Goal: Task Accomplishment & Management: Manage account settings

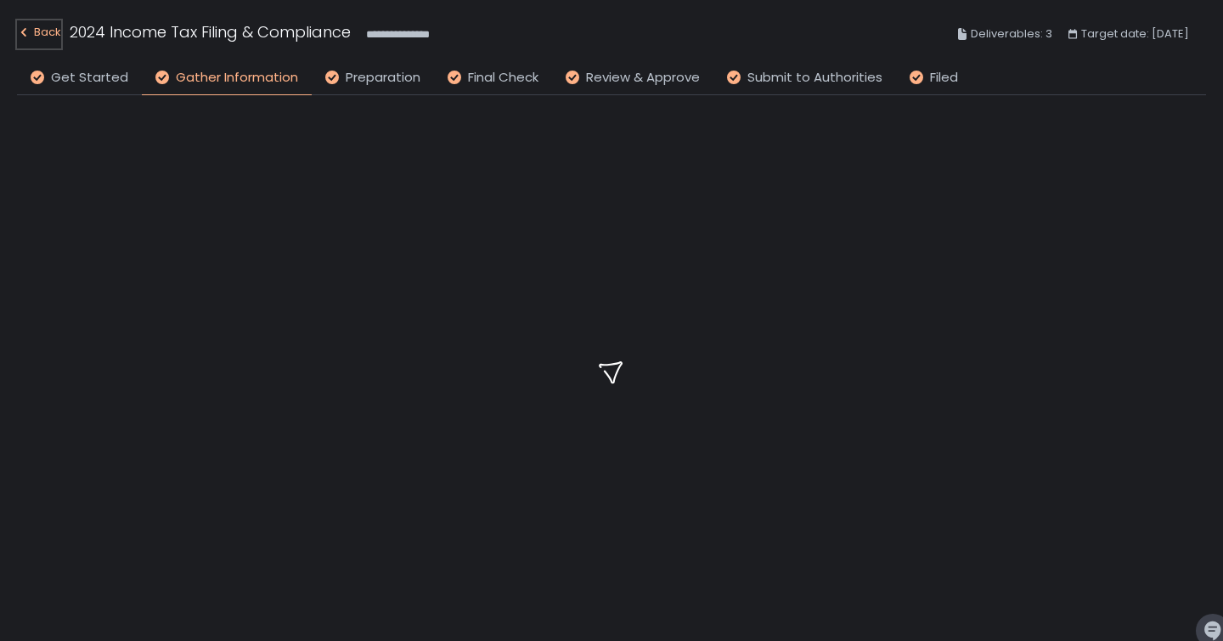
click at [56, 31] on div "Back" at bounding box center [39, 32] width 44 height 20
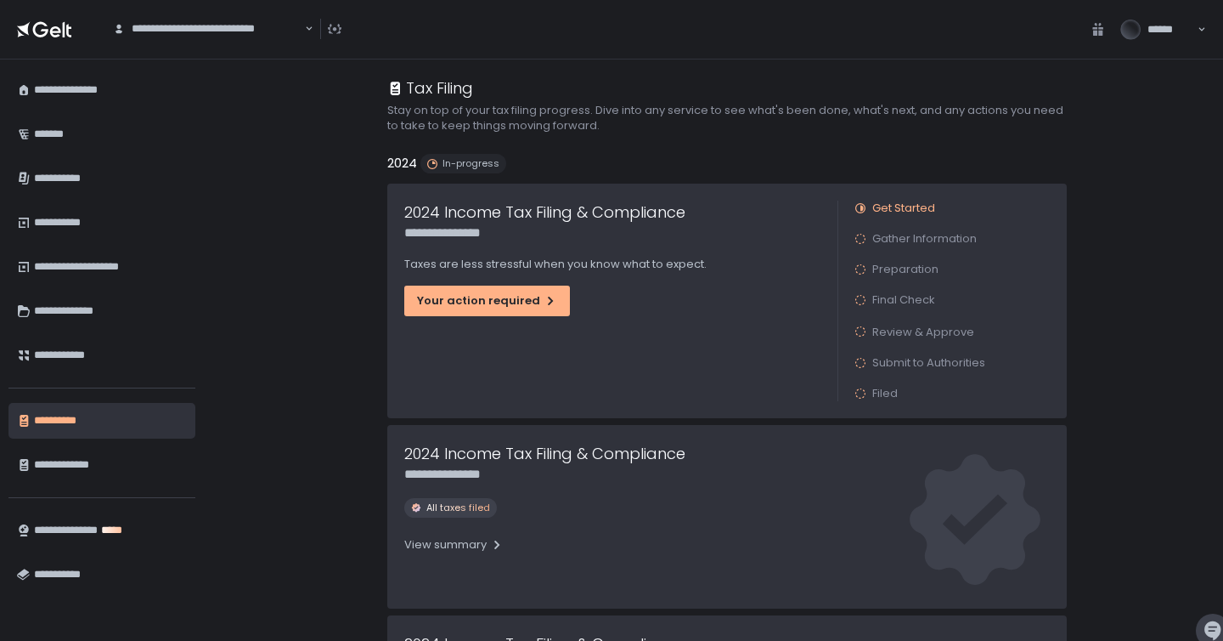
click at [48, 27] on icon at bounding box center [44, 30] width 54 height 24
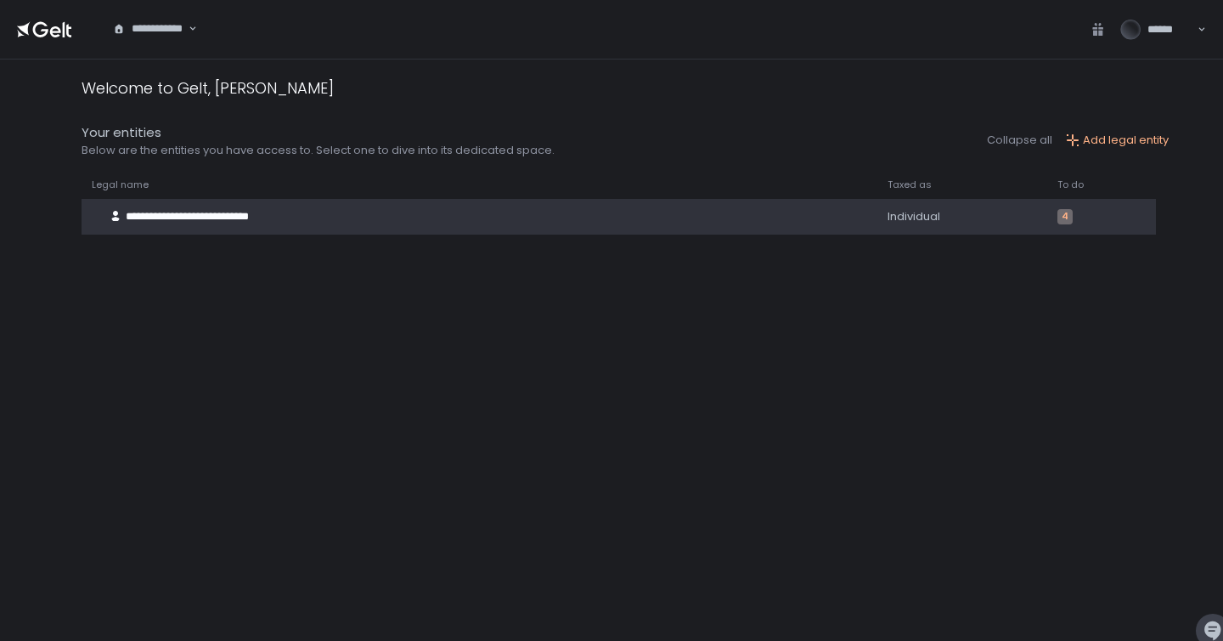
click at [700, 219] on div "**********" at bounding box center [462, 216] width 760 height 32
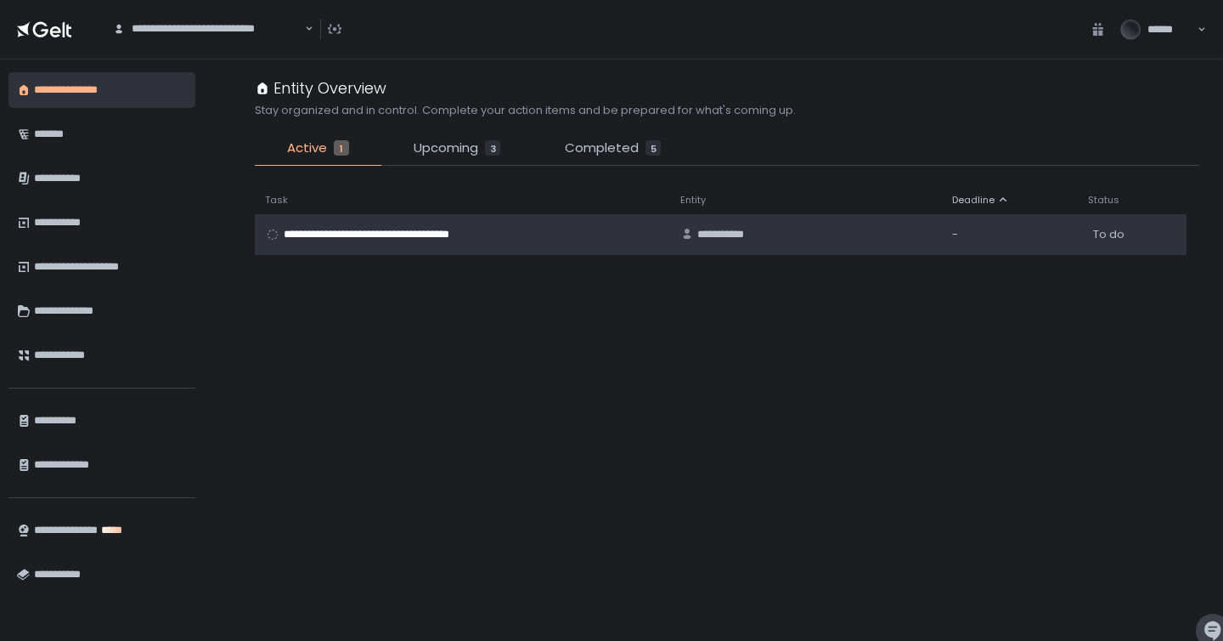
click at [469, 240] on span "**********" at bounding box center [387, 234] width 207 height 15
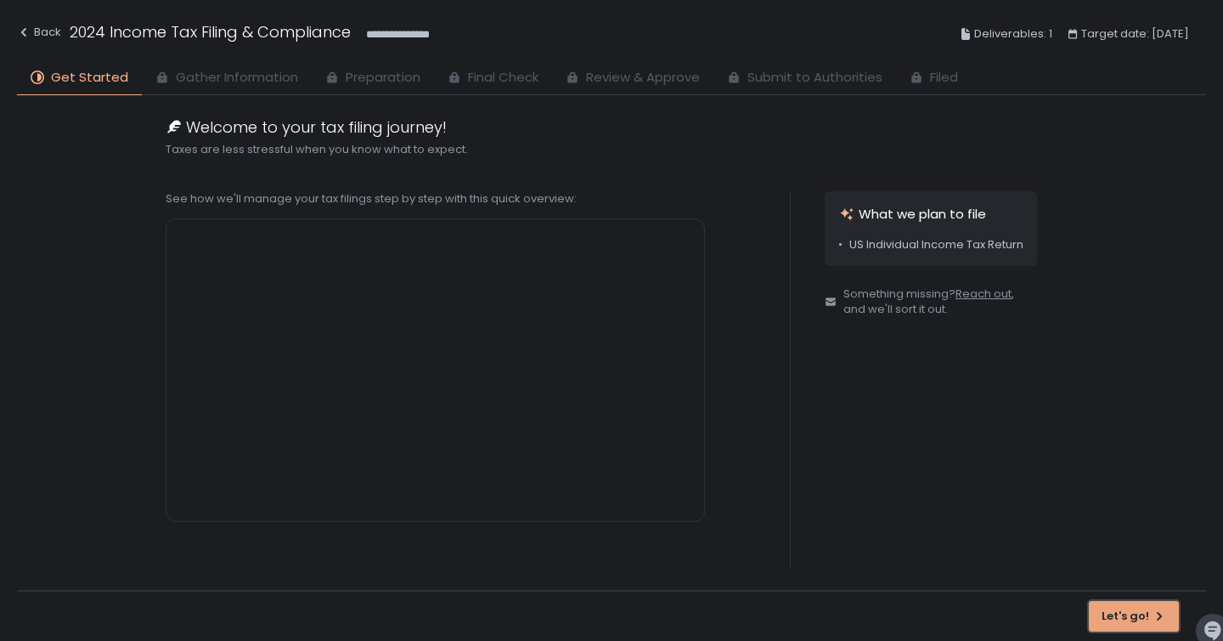
click at [1097, 605] on button "Let's go!" at bounding box center [1134, 616] width 90 height 31
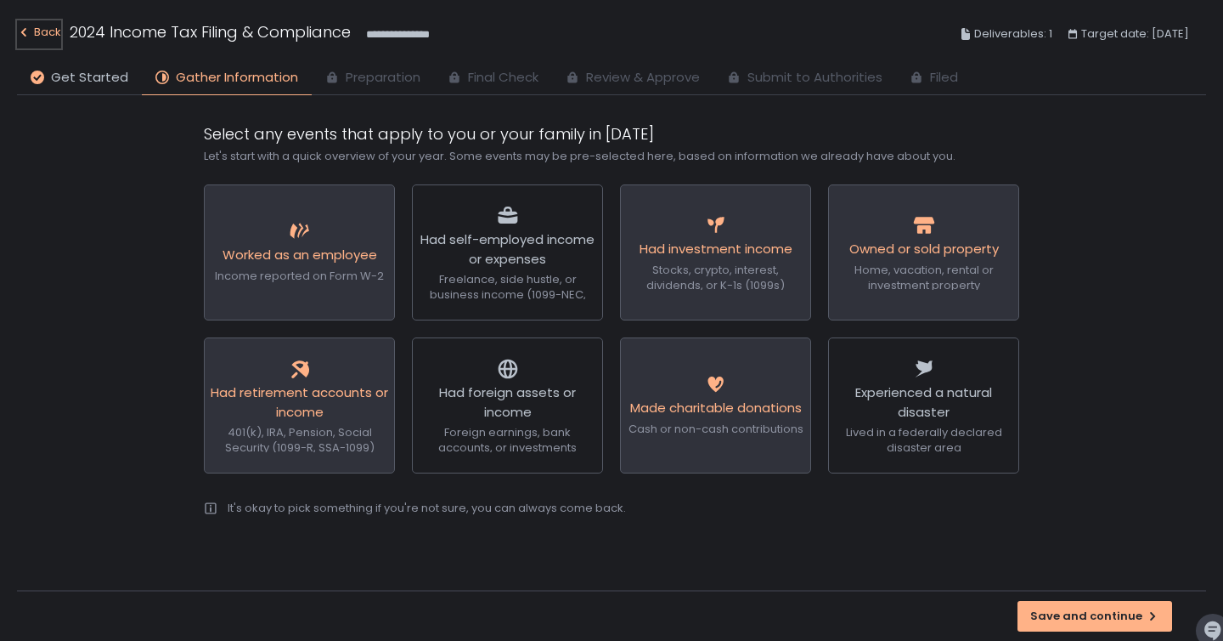
click at [53, 32] on div "Back" at bounding box center [39, 32] width 44 height 20
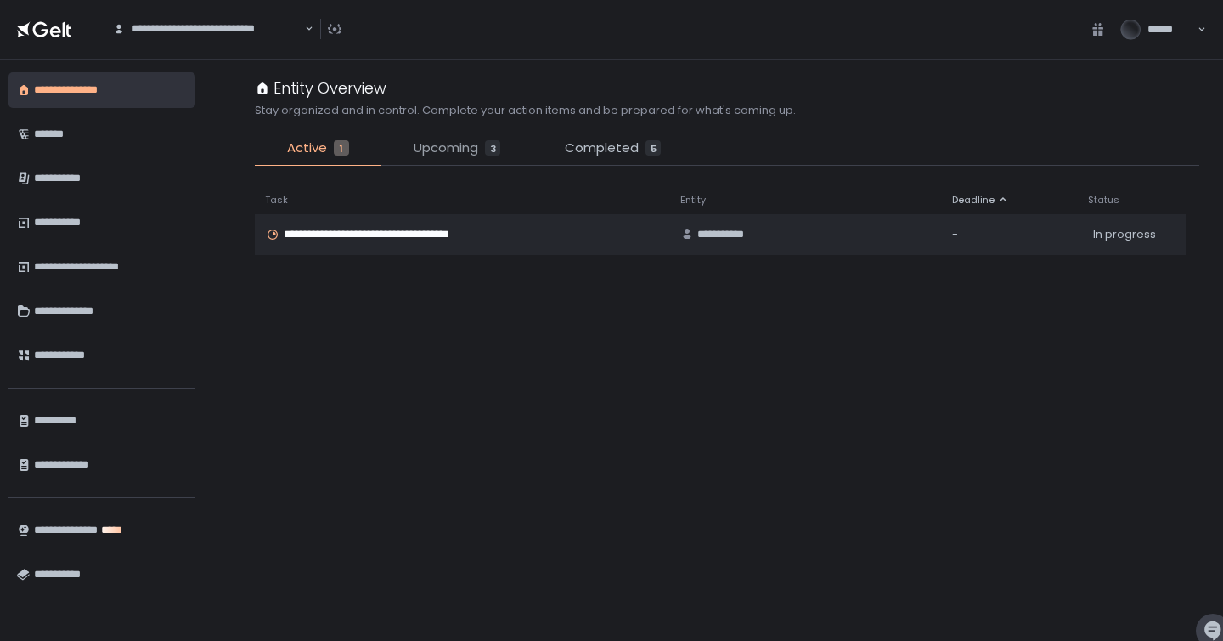
click at [446, 146] on span "Upcoming" at bounding box center [446, 148] width 65 height 20
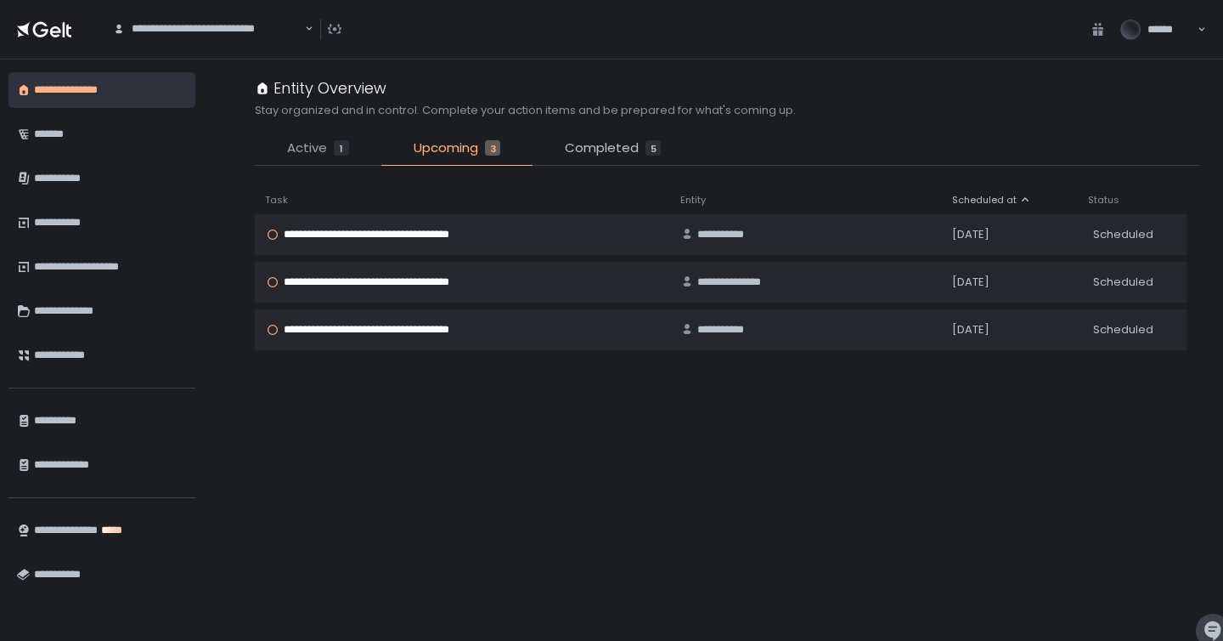
click at [318, 151] on span "Active" at bounding box center [307, 148] width 40 height 20
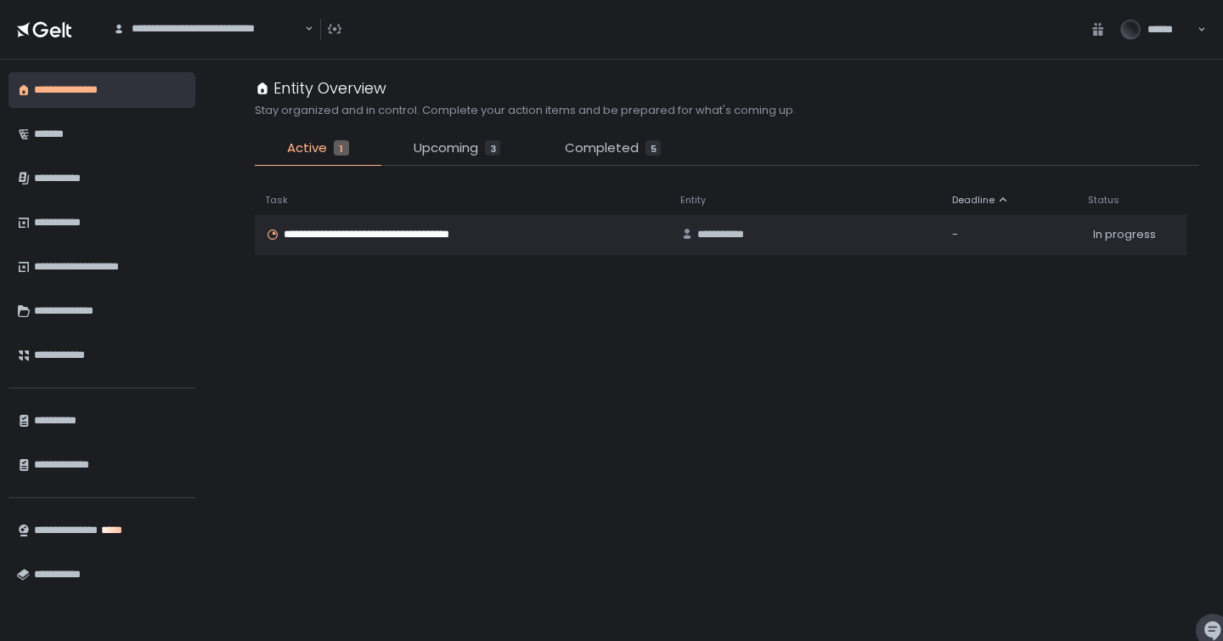
click at [621, 164] on li "Completed 5" at bounding box center [613, 151] width 161 height 27
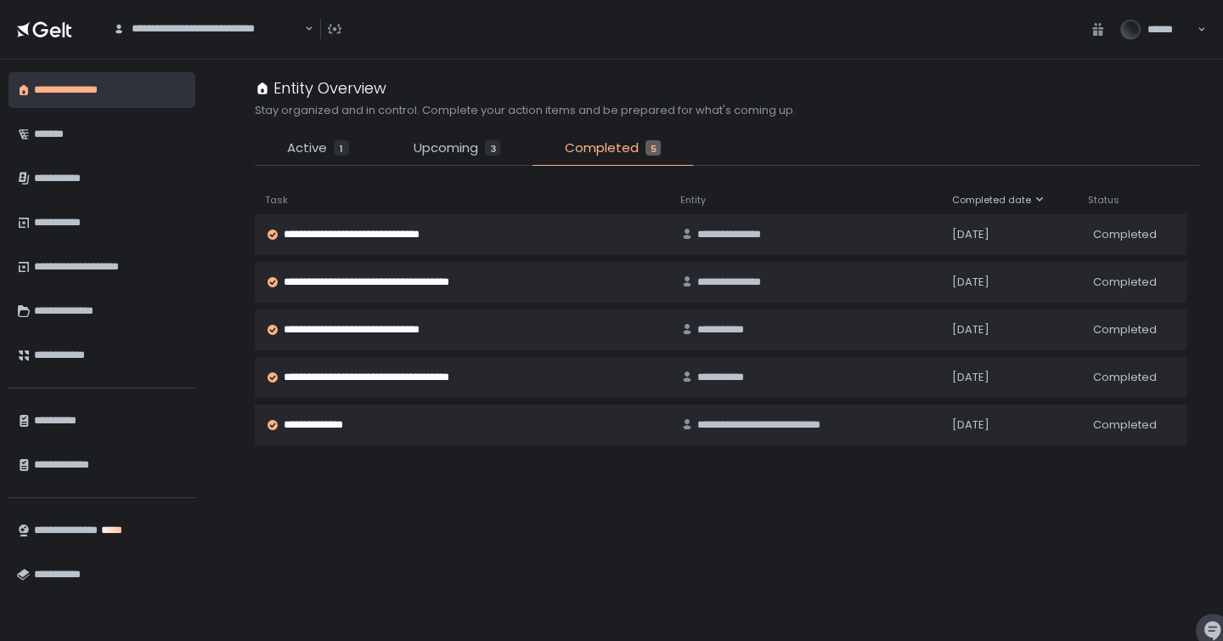
click at [1186, 30] on span "******" at bounding box center [1170, 29] width 45 height 15
click at [93, 417] on div "**********" at bounding box center [110, 420] width 153 height 29
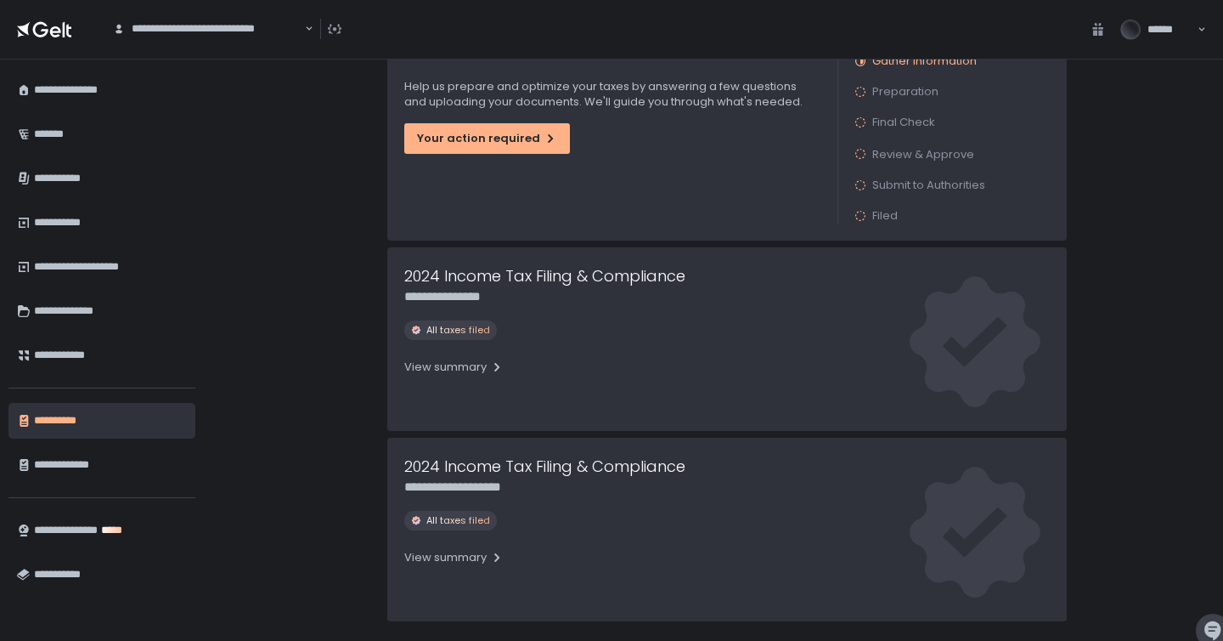
scroll to position [178, 0]
click at [473, 371] on div "View summary" at bounding box center [453, 365] width 99 height 15
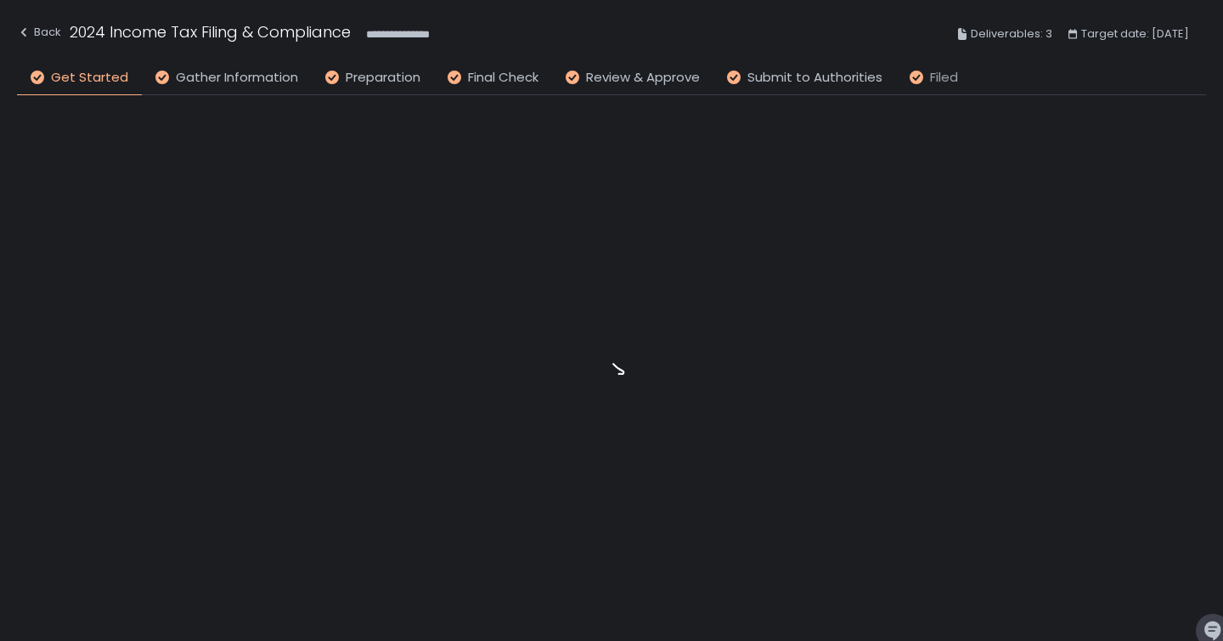
click at [932, 83] on span "Filed" at bounding box center [944, 78] width 28 height 20
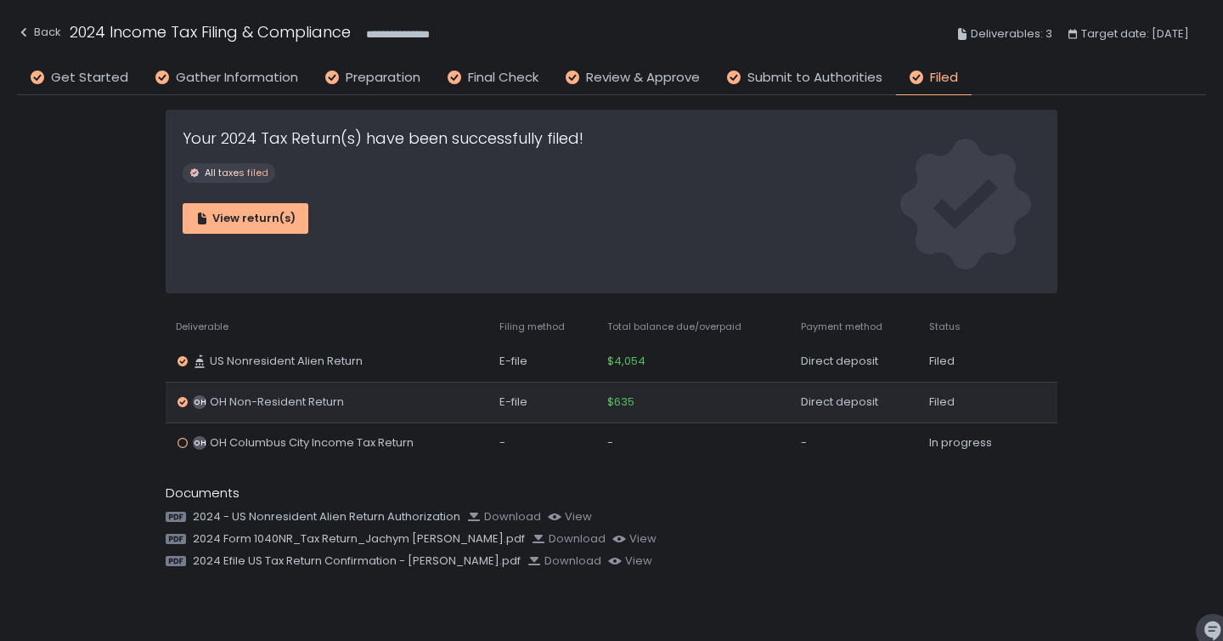
scroll to position [23, 0]
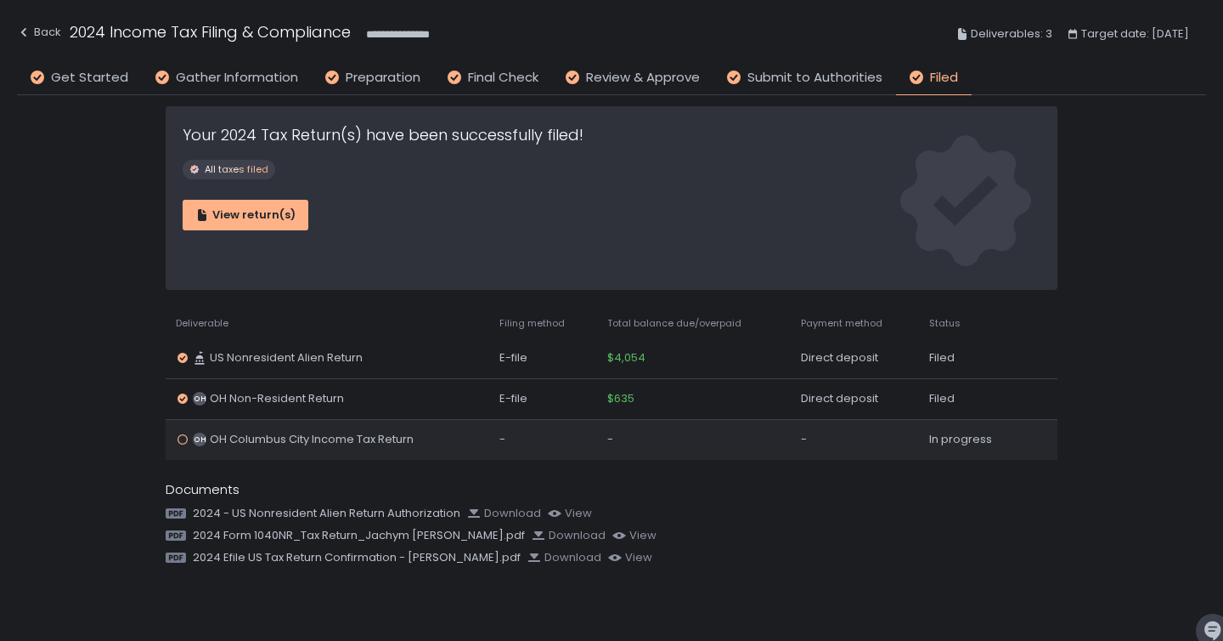
click at [356, 442] on span "OH Columbus City Income Tax Return" at bounding box center [312, 439] width 204 height 15
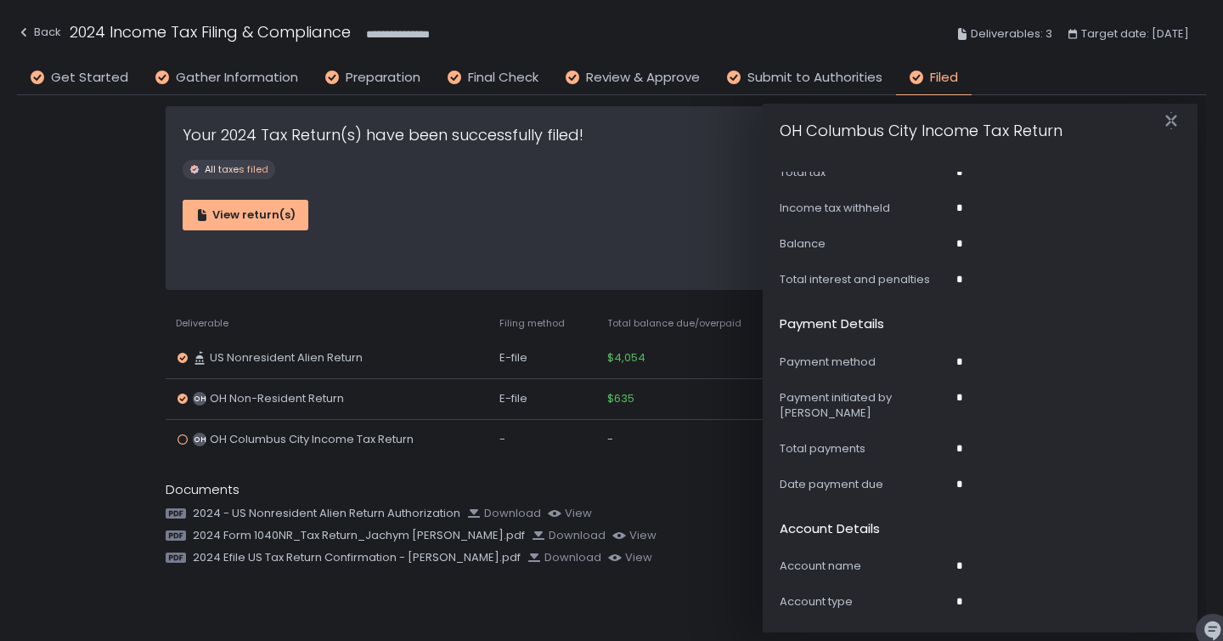
scroll to position [806, 0]
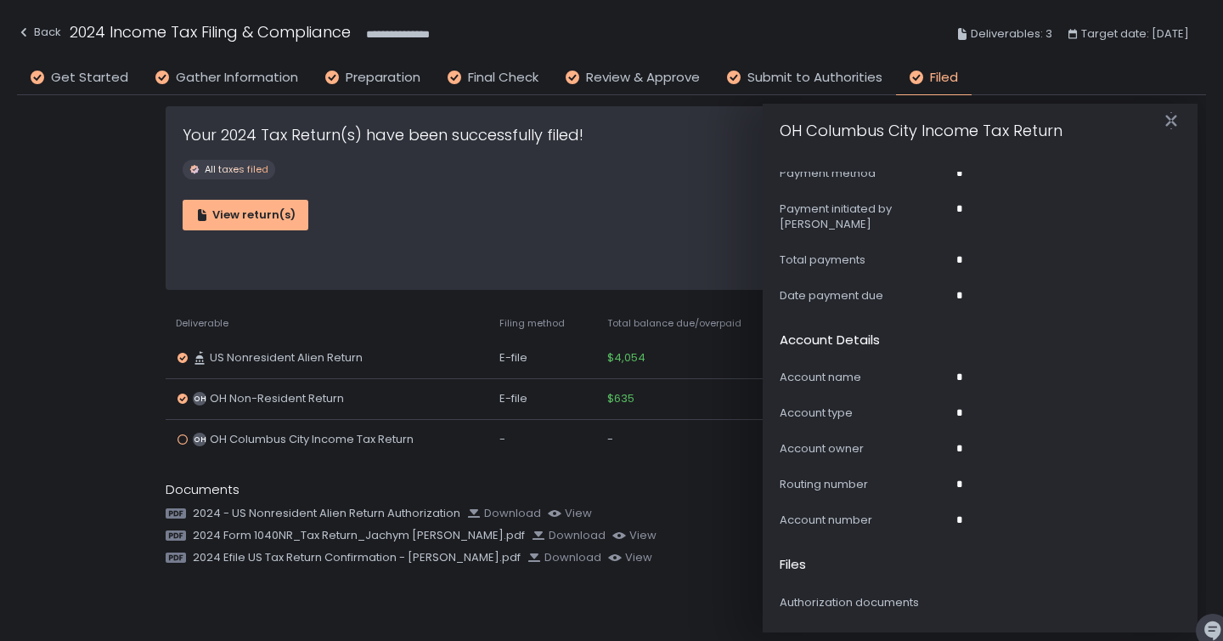
click at [331, 519] on span "2024 - US Nonresident Alien Return Authorization" at bounding box center [327, 512] width 268 height 15
click at [1177, 127] on icon "button" at bounding box center [1171, 120] width 17 height 17
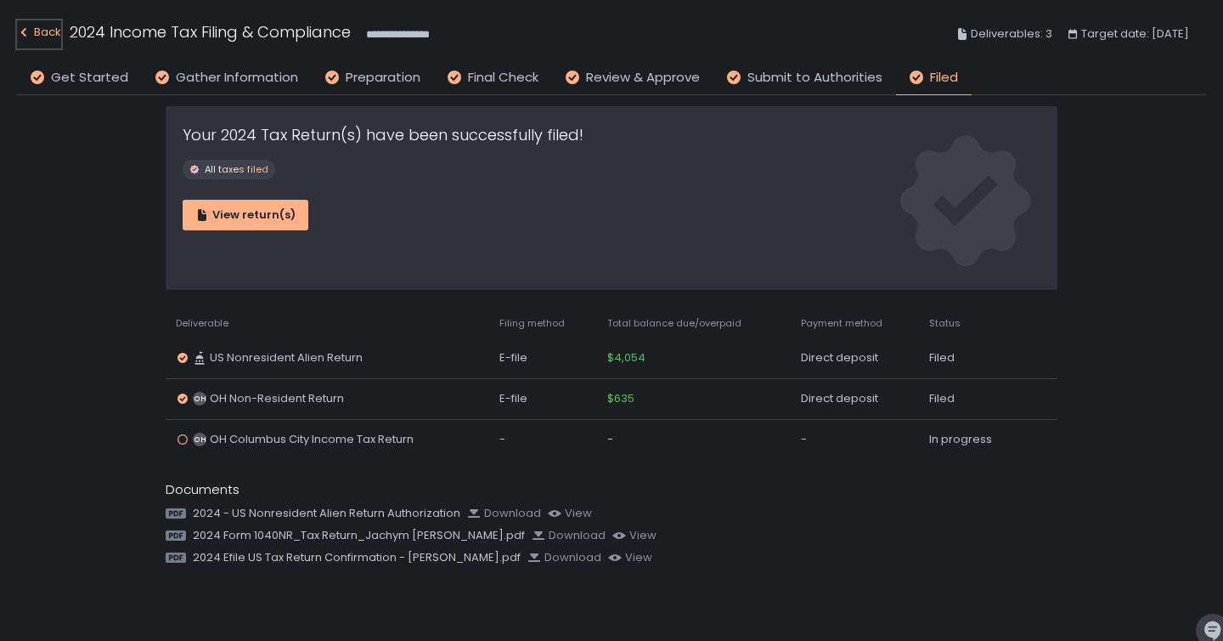
click at [22, 22] on div "Back" at bounding box center [39, 32] width 44 height 20
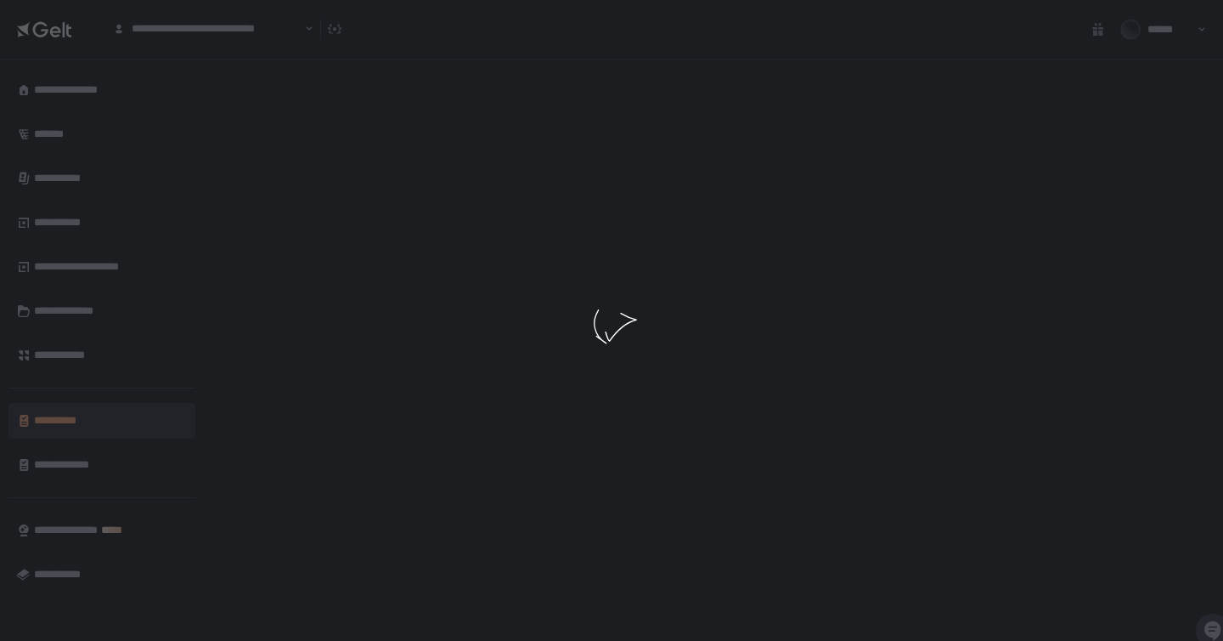
click at [98, 299] on div at bounding box center [611, 320] width 1223 height 641
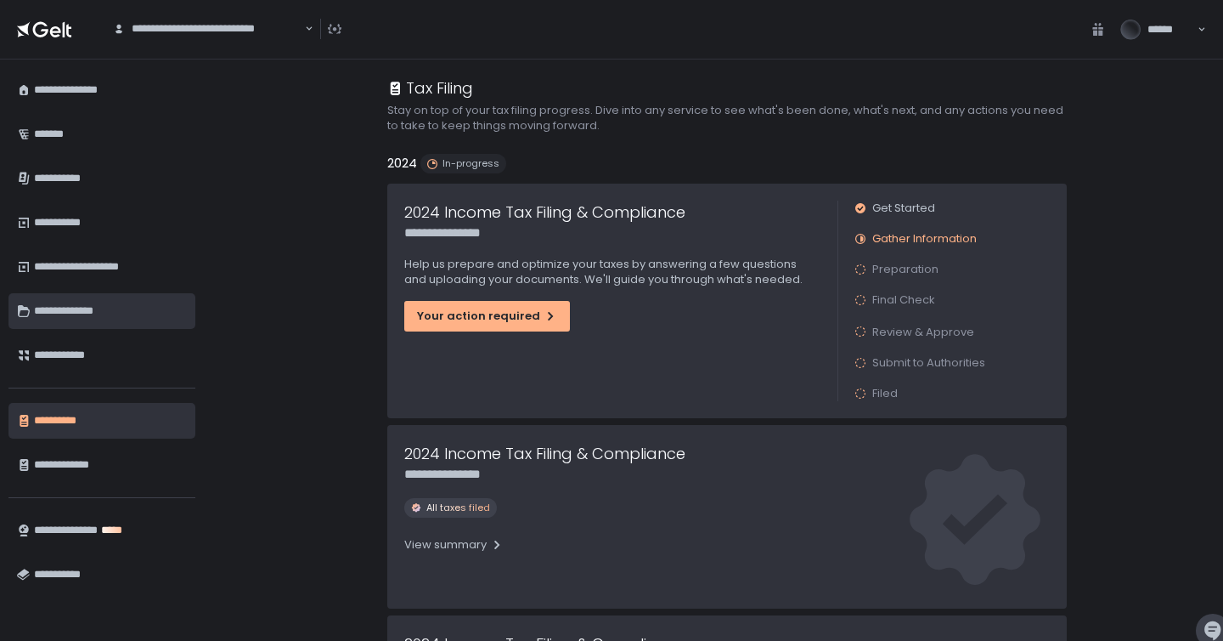
click at [96, 303] on div "**********" at bounding box center [110, 310] width 153 height 29
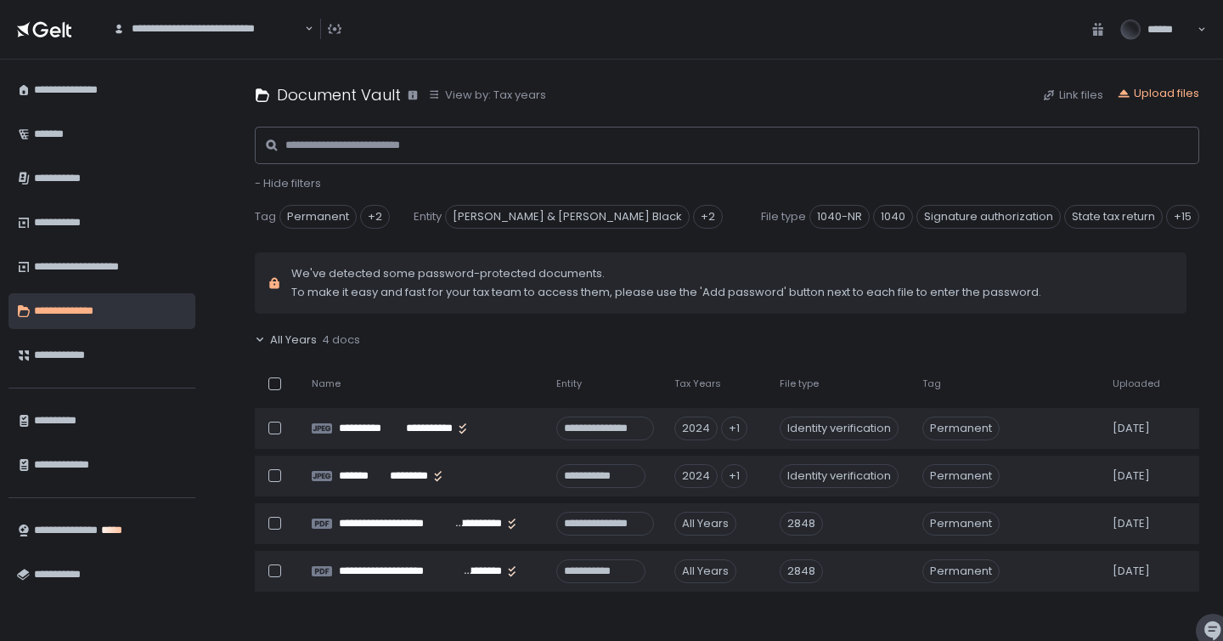
click at [294, 336] on span "All Years" at bounding box center [293, 339] width 47 height 15
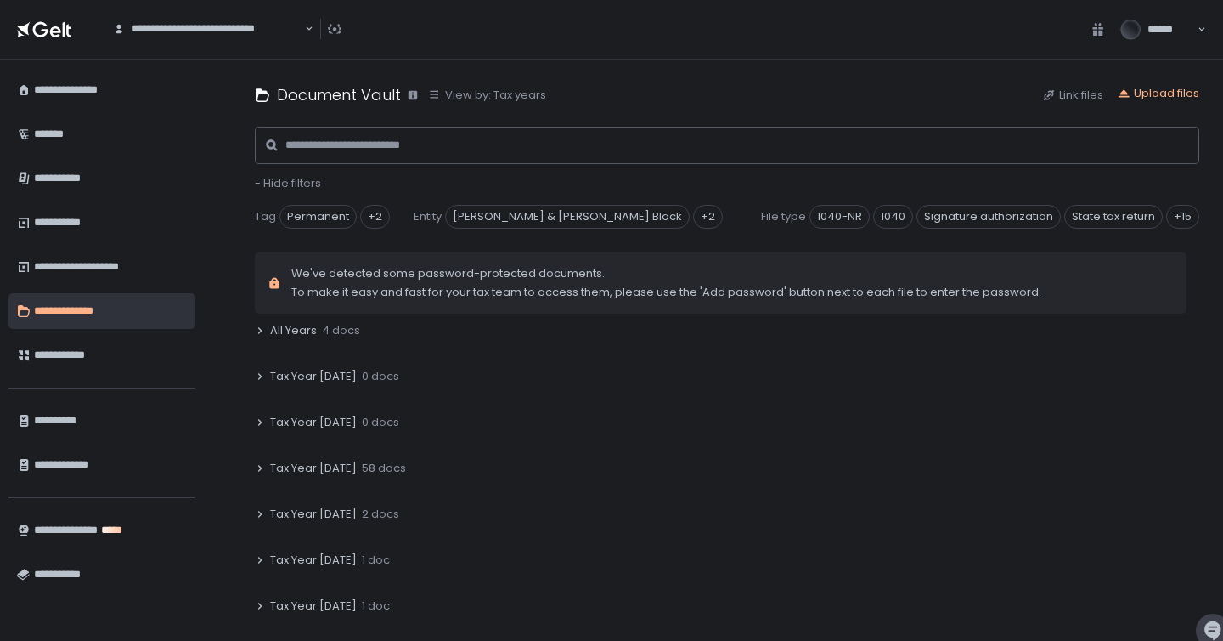
scroll to position [10, 0]
click at [341, 476] on div "Tax Year [DATE] 58 docs" at bounding box center [727, 467] width 945 height 39
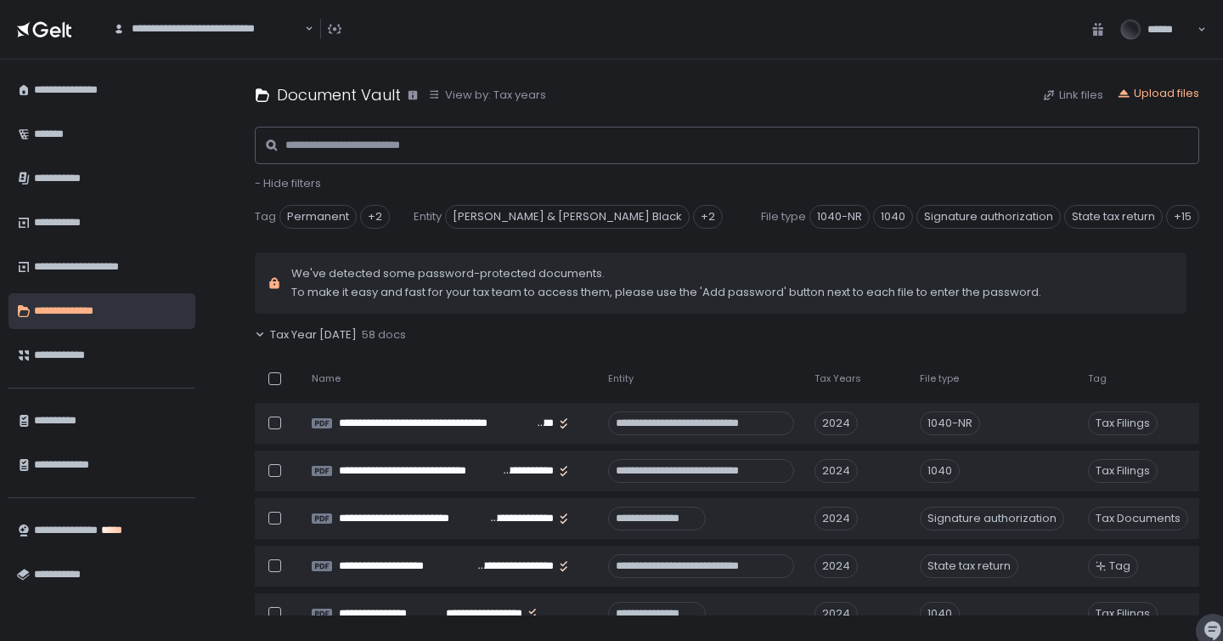
scroll to position [147, 0]
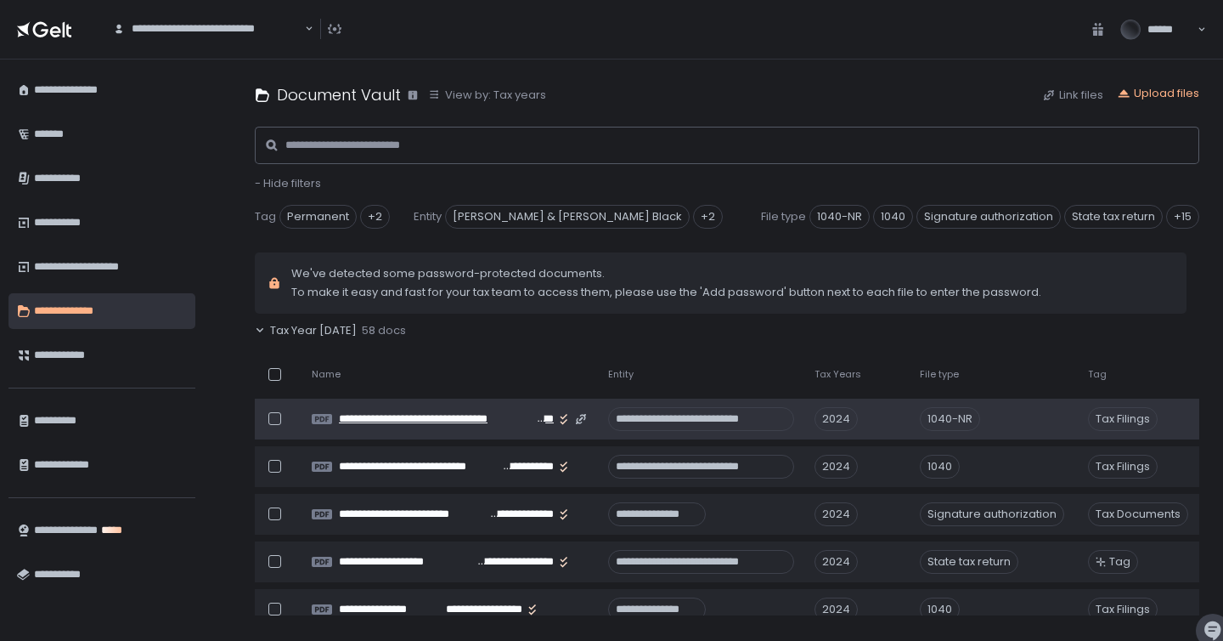
click at [424, 419] on span "**********" at bounding box center [437, 418] width 197 height 15
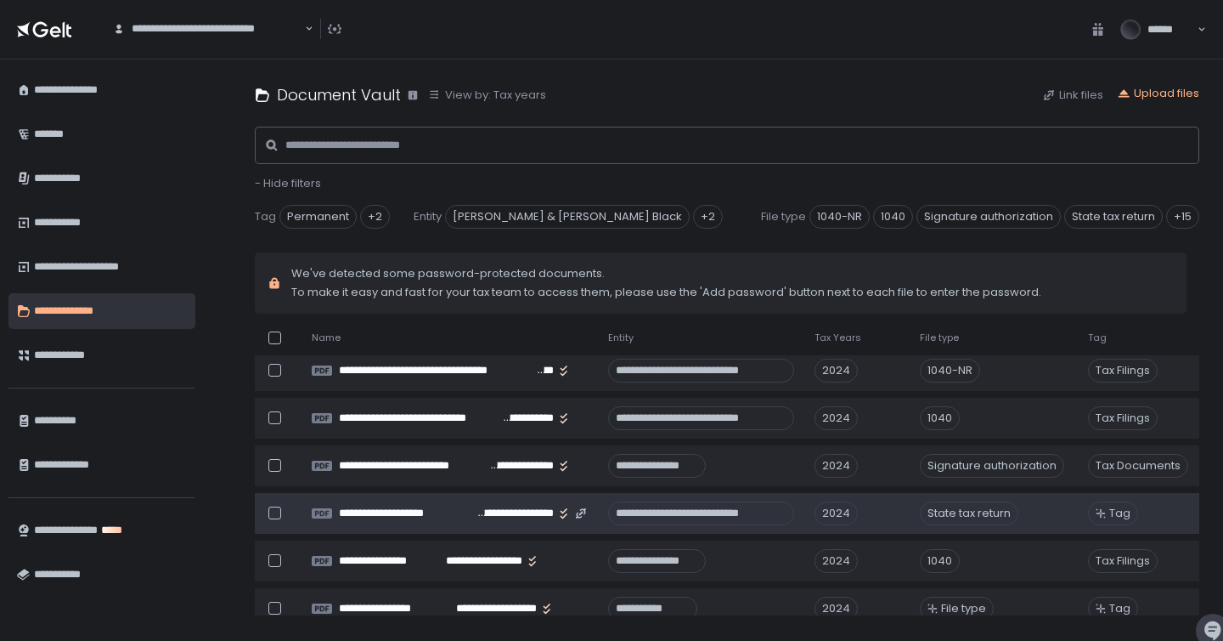
scroll to position [38, 0]
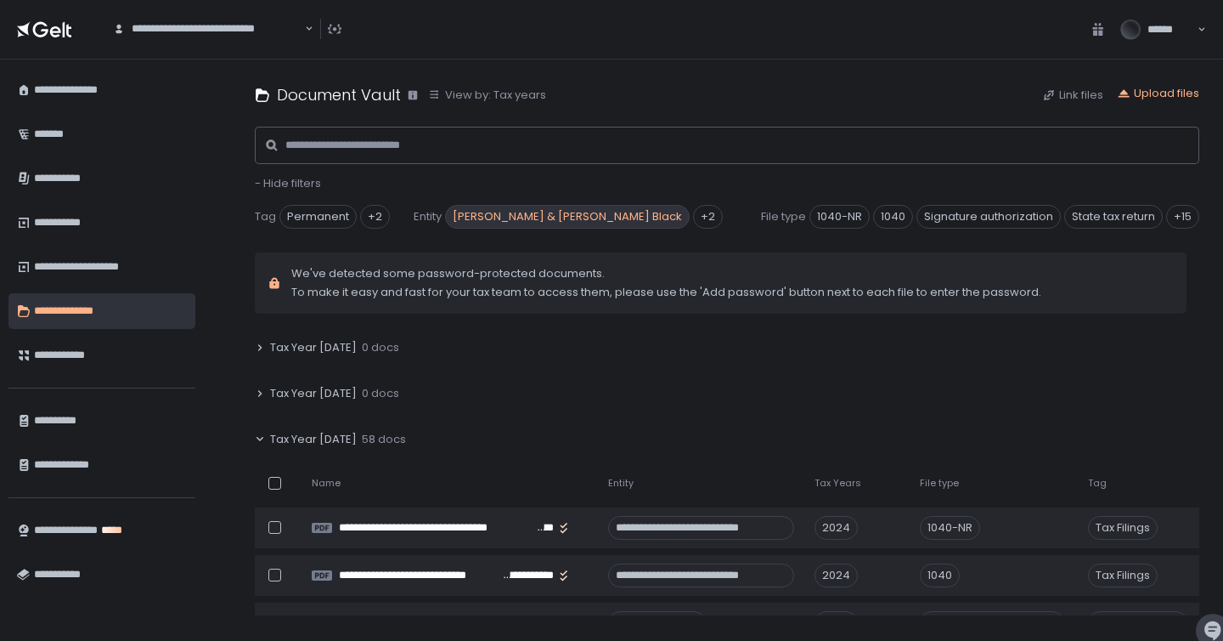
click at [564, 223] on span "[PERSON_NAME] & [PERSON_NAME] Black" at bounding box center [567, 217] width 245 height 24
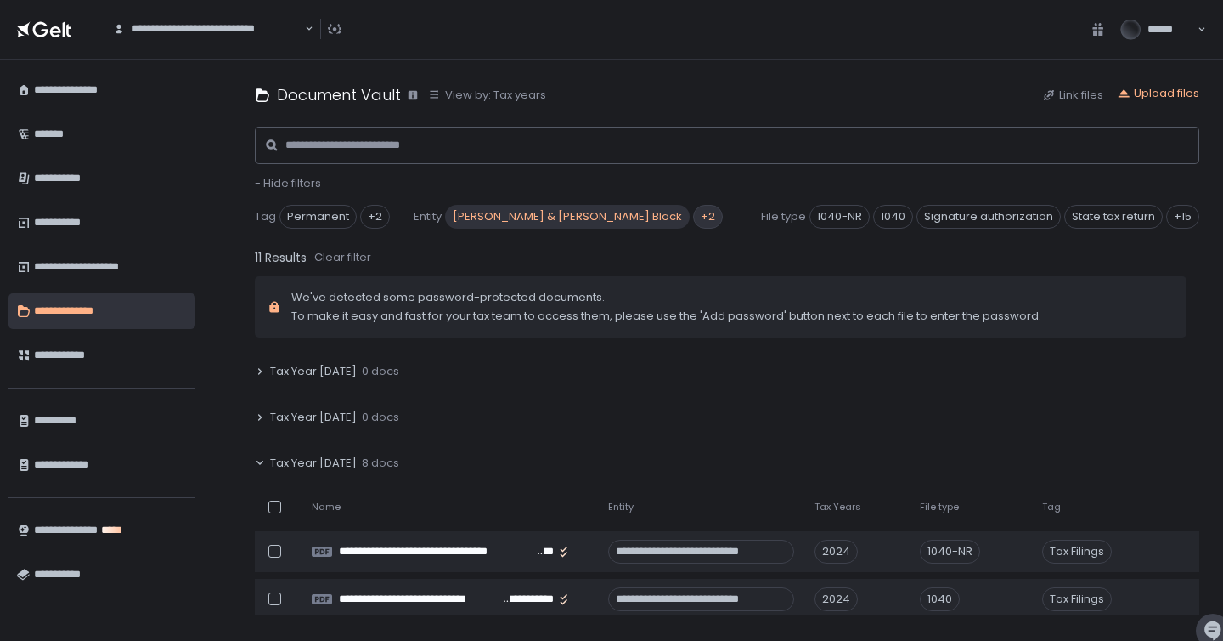
click at [693, 220] on div "+2" at bounding box center [708, 217] width 30 height 24
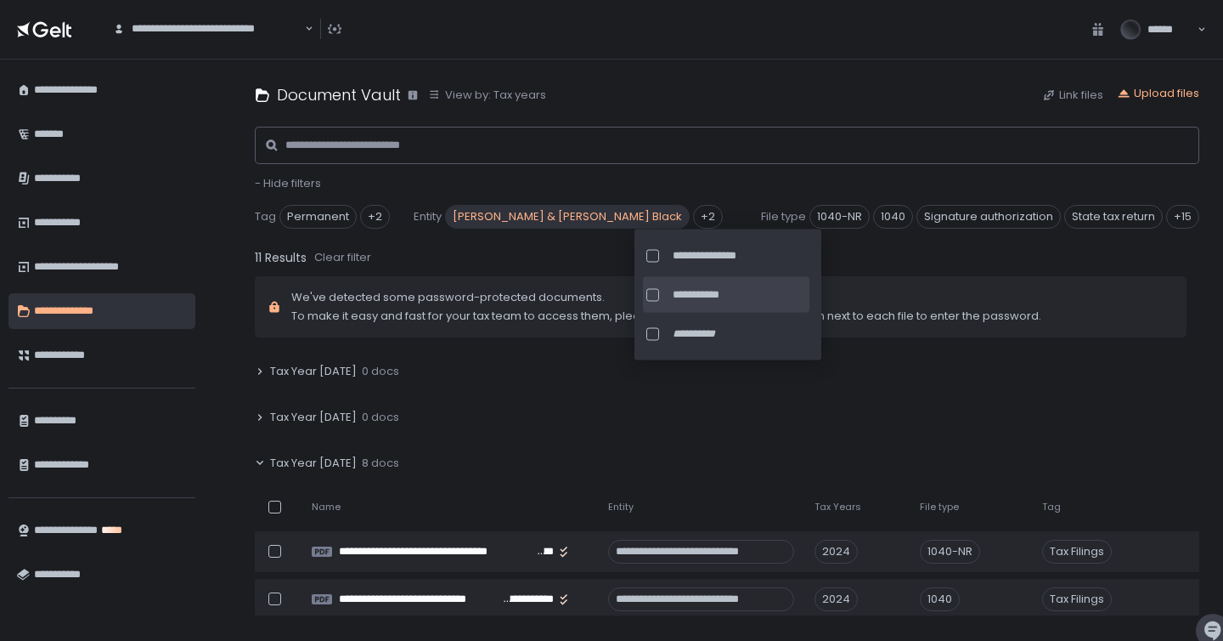
click at [656, 289] on div at bounding box center [652, 294] width 13 height 13
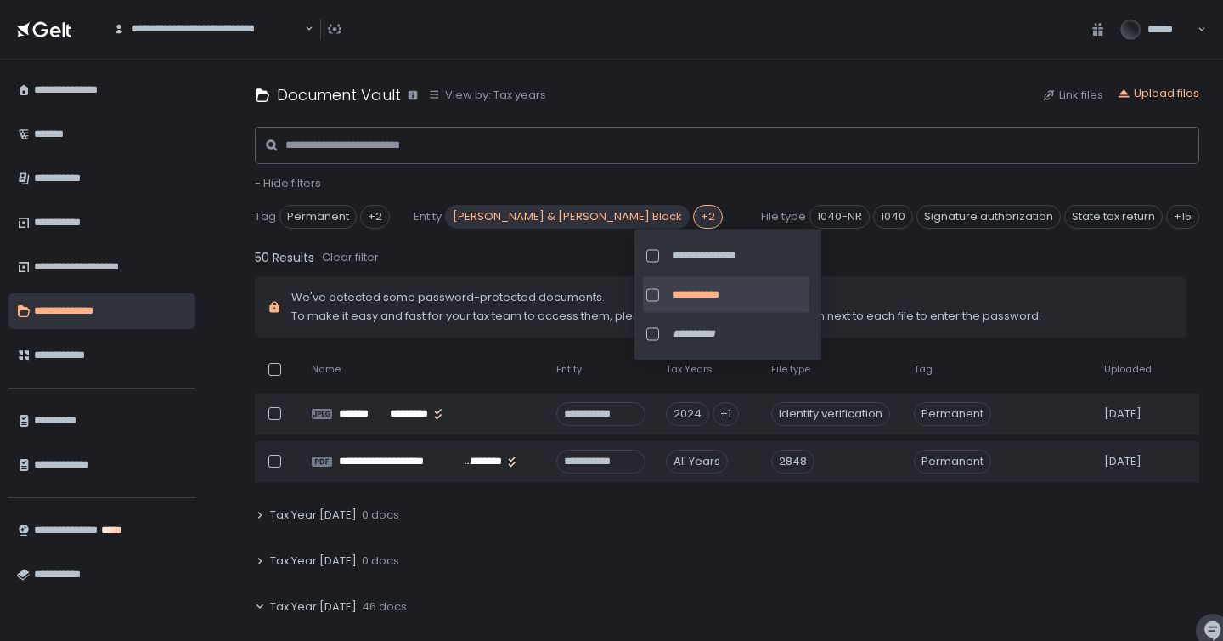
click at [547, 257] on div "50 Results Clear filter" at bounding box center [727, 257] width 945 height 24
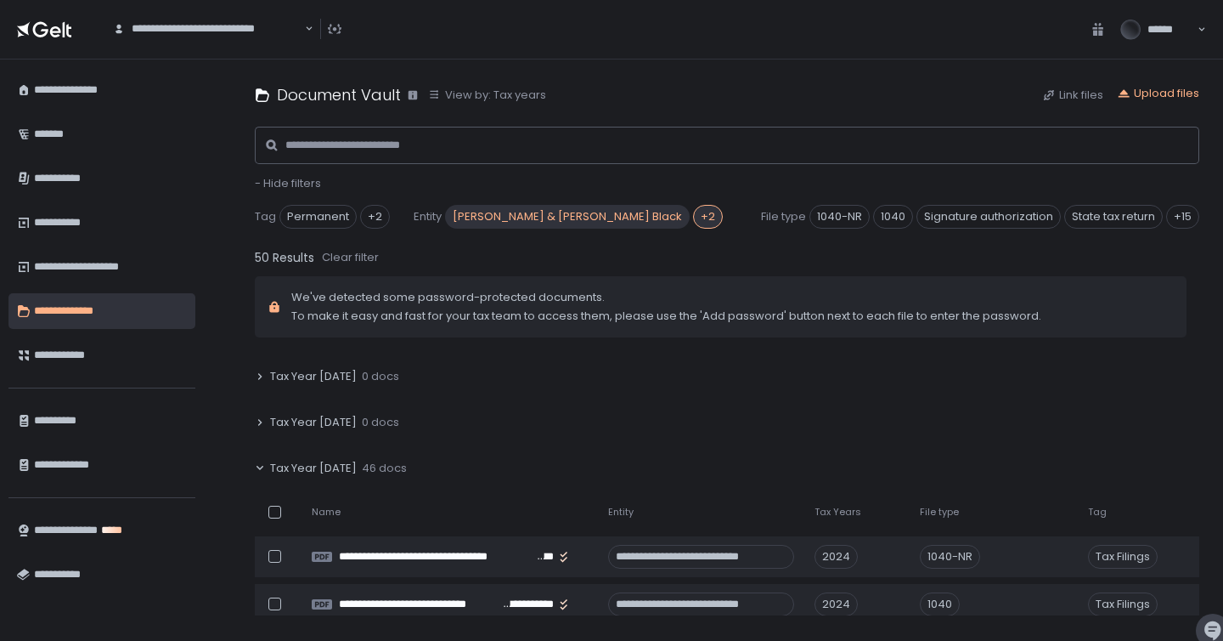
scroll to position [178, 0]
click at [1198, 222] on div "+15" at bounding box center [1182, 217] width 33 height 24
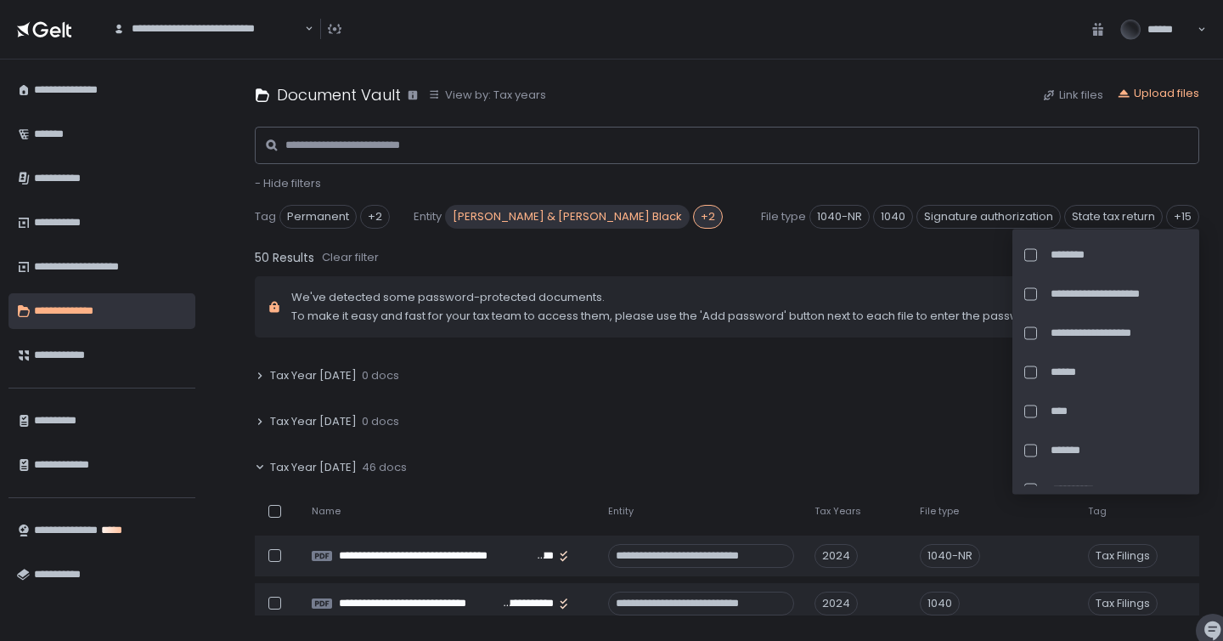
scroll to position [374, 0]
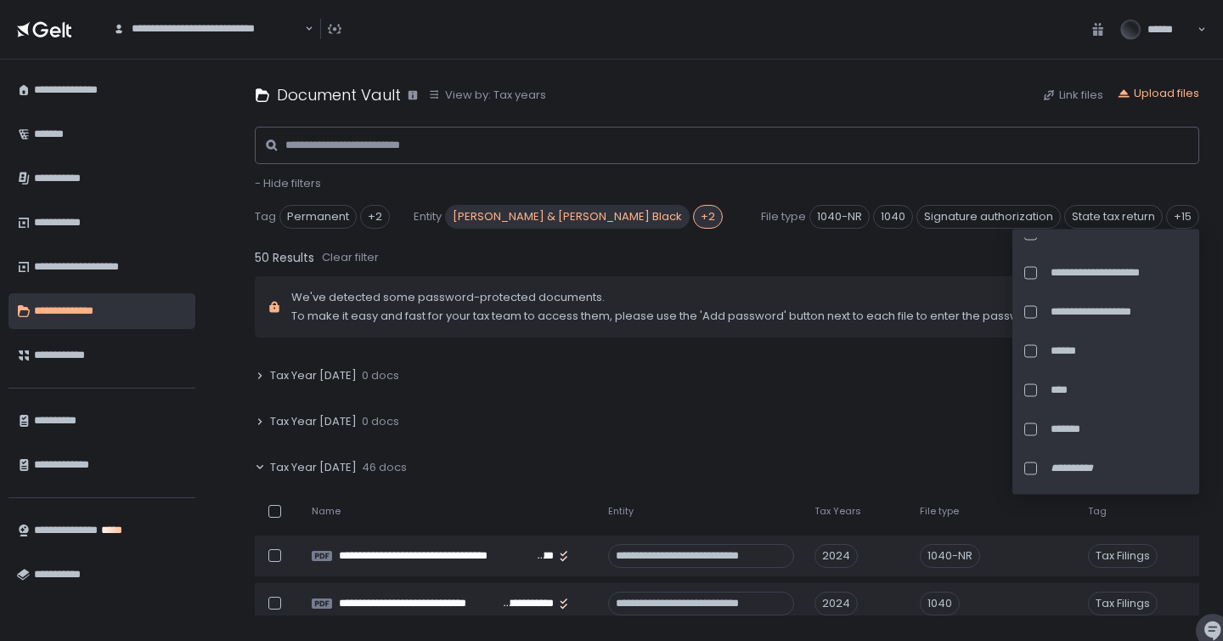
click at [1053, 177] on div "- Hide filters" at bounding box center [727, 183] width 945 height 15
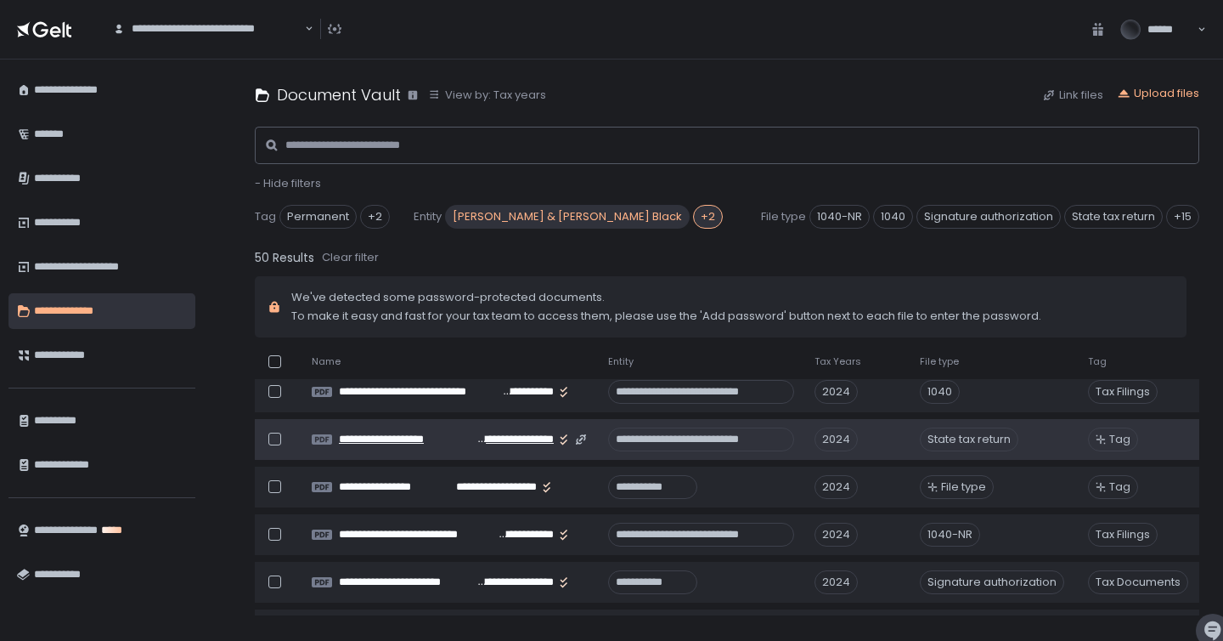
scroll to position [388, 0]
click at [528, 438] on span "**********" at bounding box center [514, 439] width 80 height 15
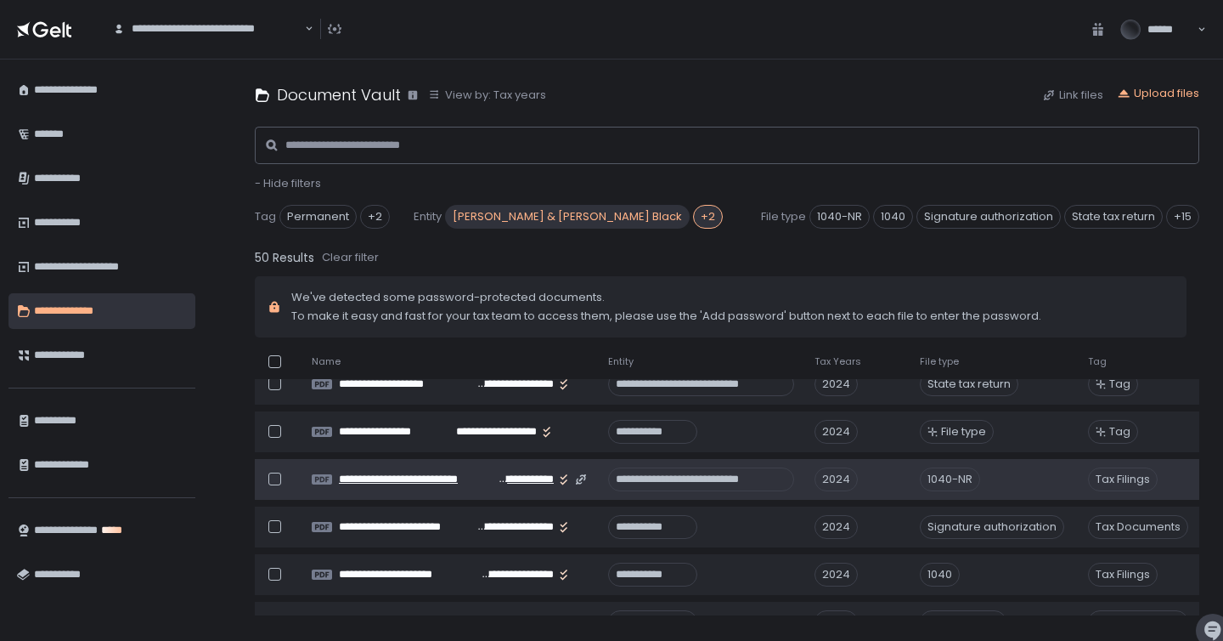
scroll to position [466, 0]
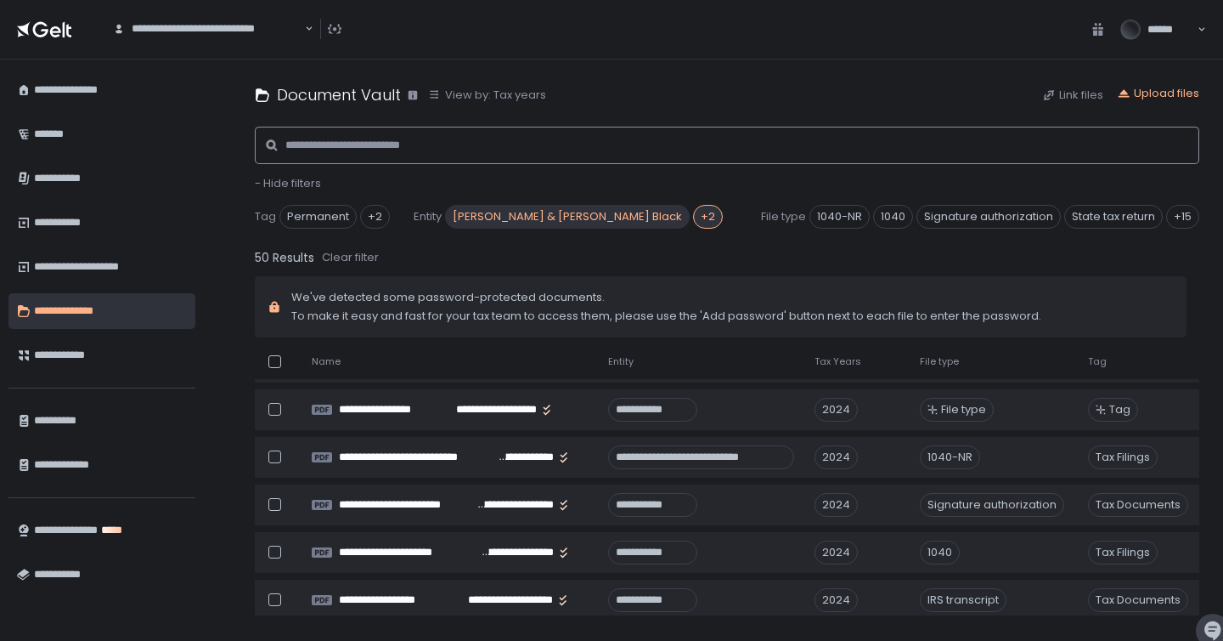
click at [500, 151] on input at bounding box center [732, 145] width 895 height 37
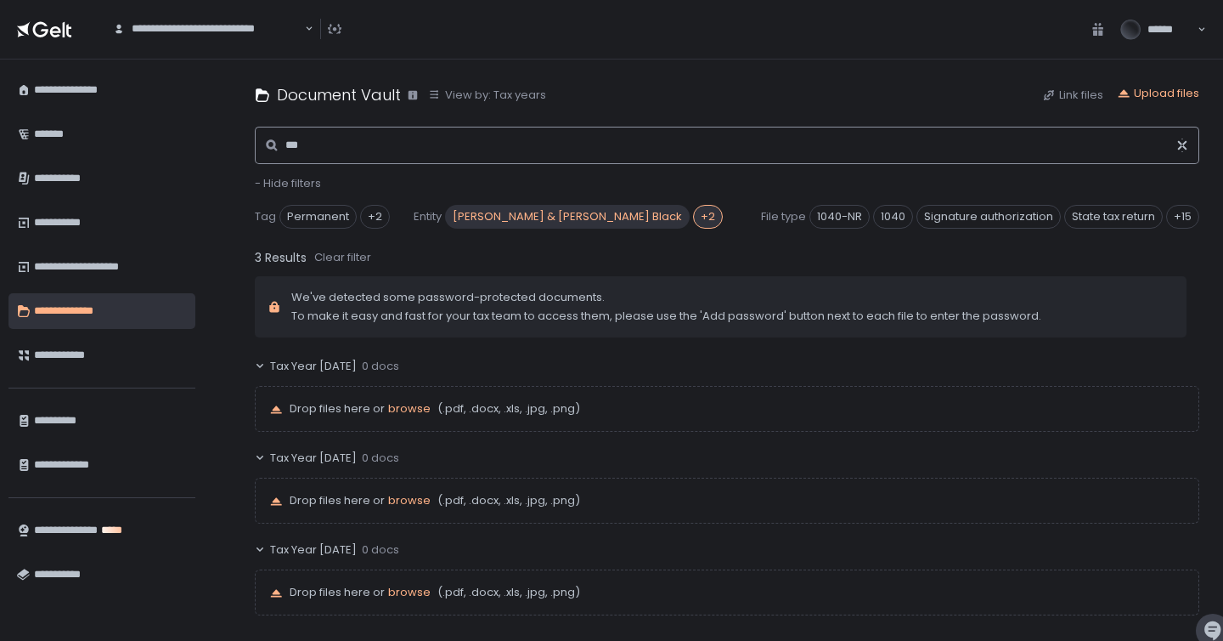
scroll to position [321, 0]
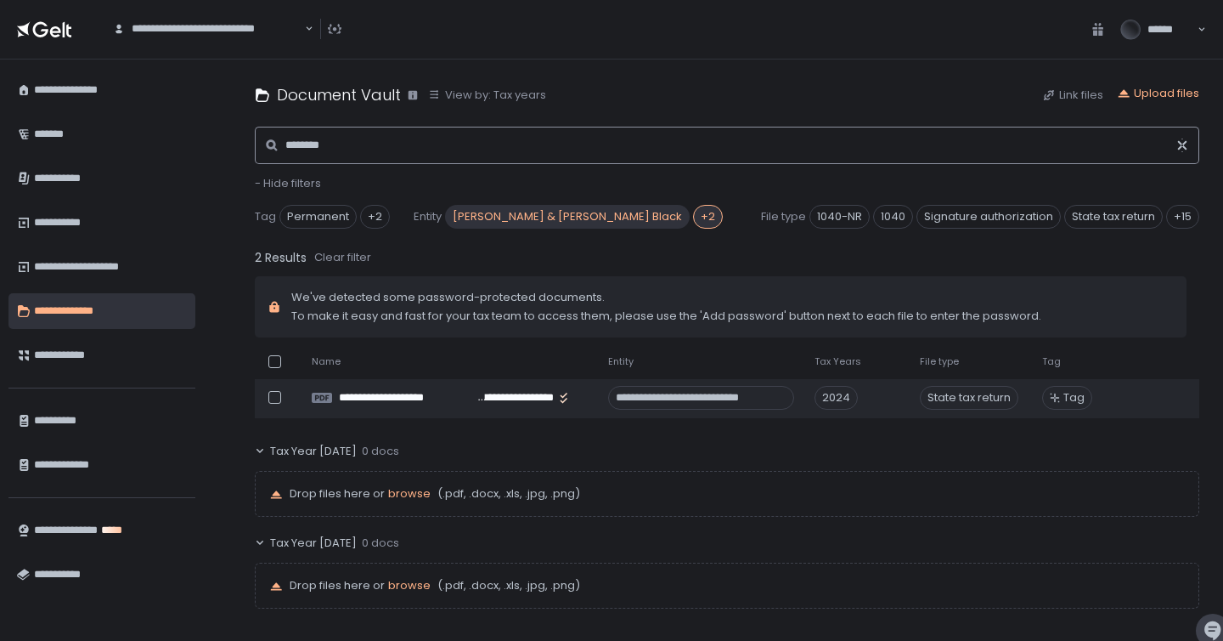
type input "********"
click at [274, 443] on span "Tax Year [DATE]" at bounding box center [313, 450] width 87 height 15
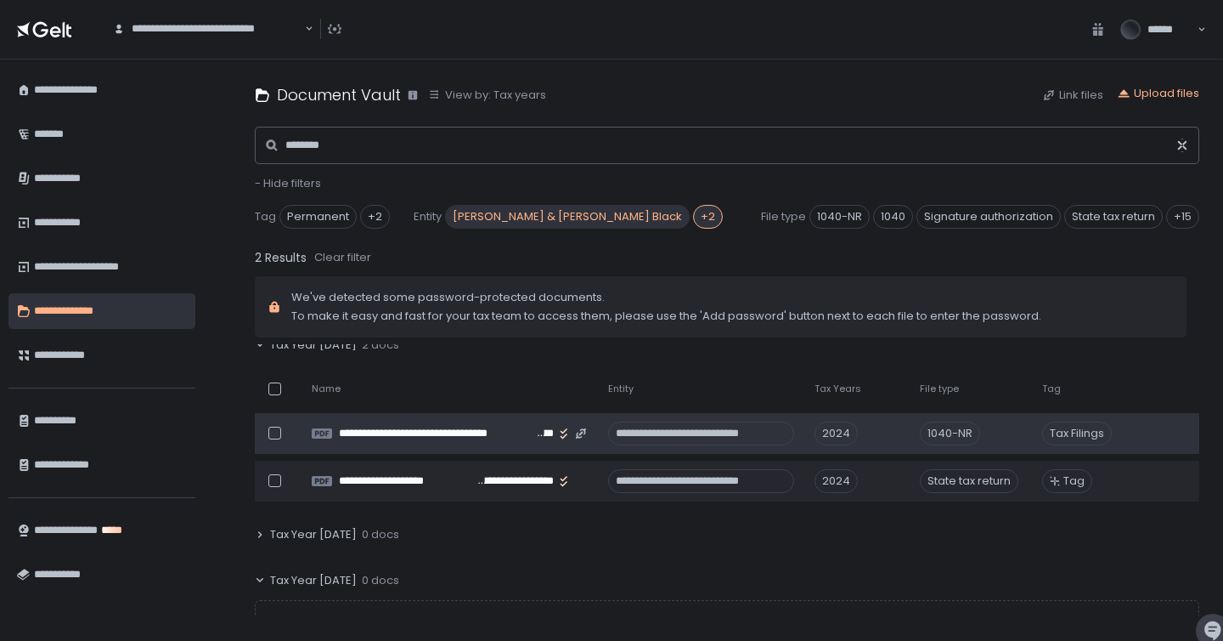
scroll to position [172, 0]
